Goal: Information Seeking & Learning: Check status

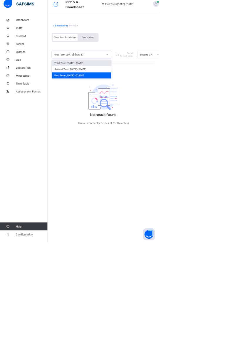
click at [234, 127] on html "PRY 5 A Broadsheet First Term / 2025-2026 FRIDAY ABIA fridayabia49@gmail.com Da…" at bounding box center [117, 182] width 235 height 364
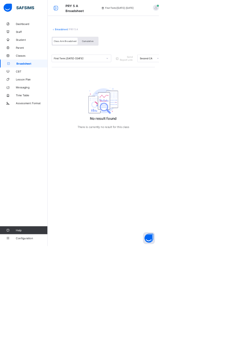
click at [39, 92] on span "Broadsheet" at bounding box center [47, 94] width 46 height 5
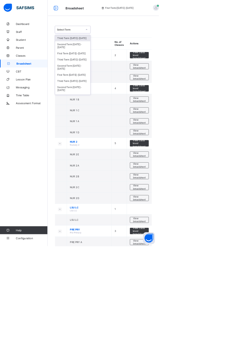
click at [120, 84] on div "Third Term [DATE]-[DATE]" at bounding box center [107, 88] width 52 height 9
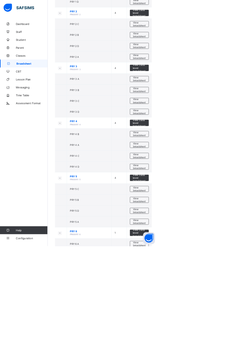
scroll to position [523, 0]
click at [206, 160] on span "View broadsheet" at bounding box center [206, 164] width 18 height 9
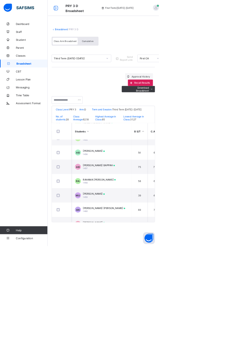
scroll to position [55, 0]
click at [155, 292] on div "[PERSON_NAME] 1459" at bounding box center [138, 288] width 32 height 9
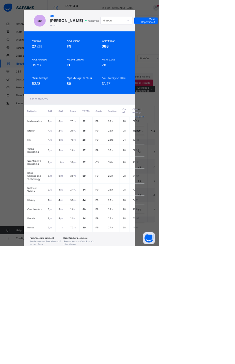
click at [229, 35] on span "View Reportsheet" at bounding box center [216, 30] width 26 height 9
click at [195, 66] on div "End of Term Report" at bounding box center [172, 61] width 46 height 9
click at [229, 35] on span "View Reportsheet" at bounding box center [216, 30] width 26 height 9
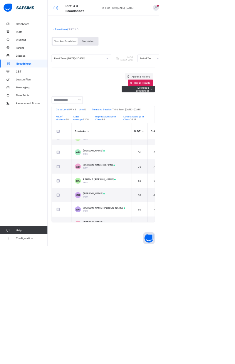
click at [138, 59] on div "Cumulative" at bounding box center [129, 61] width 29 height 10
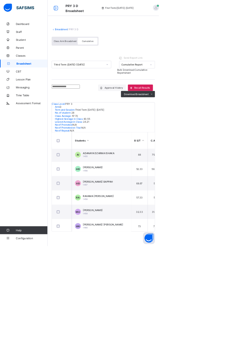
scroll to position [46, 0]
click at [152, 309] on span "[PERSON_NAME]" at bounding box center [136, 309] width 29 height 4
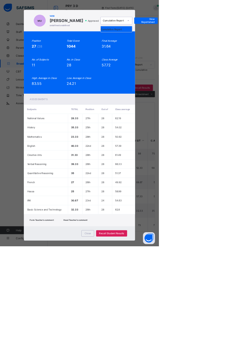
click at [195, 48] on div "Cumulative Report" at bounding box center [172, 43] width 46 height 9
click at [229, 35] on span "View Reportsheet" at bounding box center [216, 30] width 26 height 9
click at [44, 237] on div "MU 1459 [PERSON_NAME] undefined undefined Approved Cumulative Report View Repor…" at bounding box center [117, 182] width 235 height 364
click at [139, 350] on div "Close" at bounding box center [129, 344] width 19 height 9
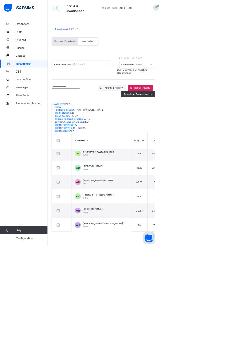
click at [134, 62] on span "Cumulative" at bounding box center [129, 61] width 17 height 4
click at [160, 62] on div "Class Arm Broadsheet Cumulative" at bounding box center [152, 62] width 153 height 22
click at [99, 59] on span "Class Arm Broadsheet" at bounding box center [96, 61] width 34 height 4
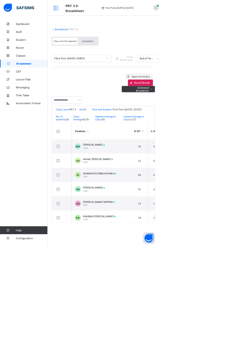
click at [33, 187] on div "Dashboard Staff Student Parent Classes Broadsheet CBT Lesson Plan Messaging Tim…" at bounding box center [35, 193] width 70 height 340
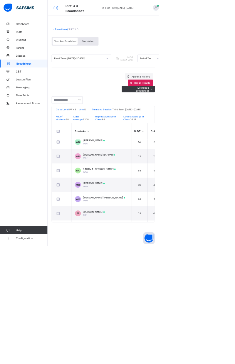
scroll to position [70, 0]
click at [155, 277] on div "MU [PERSON_NAME] 1459" at bounding box center [133, 272] width 44 height 9
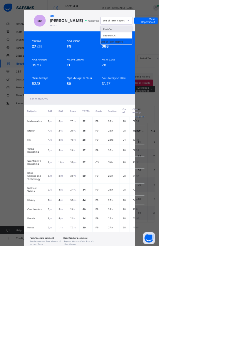
click at [195, 66] on div "End of Term Report" at bounding box center [172, 61] width 46 height 9
click at [229, 35] on span "View Reportsheet" at bounding box center [216, 30] width 26 height 9
click at [234, 54] on div "MU 1459 [PERSON_NAME] [PERSON_NAME] 3 D Approved End of Term Report View Report…" at bounding box center [117, 182] width 235 height 364
click at [42, 200] on div "MU 1459 [PERSON_NAME] [PERSON_NAME] 3 D Approved End of Term Report View Report…" at bounding box center [117, 182] width 235 height 364
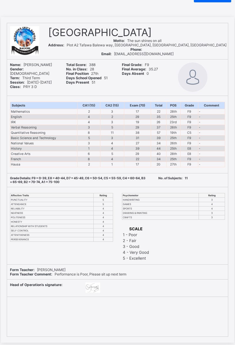
scroll to position [26, 0]
